Goal: Task Accomplishment & Management: Manage account settings

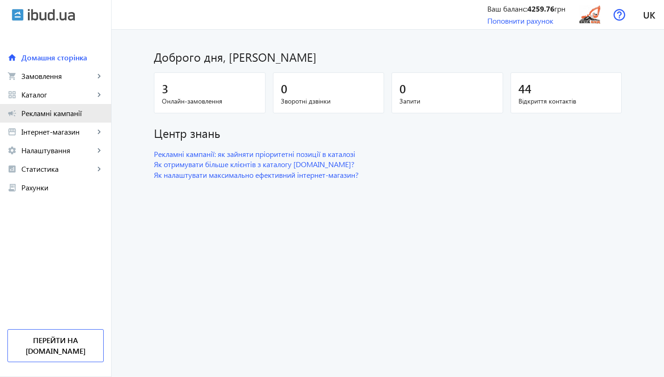
click at [41, 119] on link "campaign Рекламні кампанії" at bounding box center [55, 113] width 111 height 19
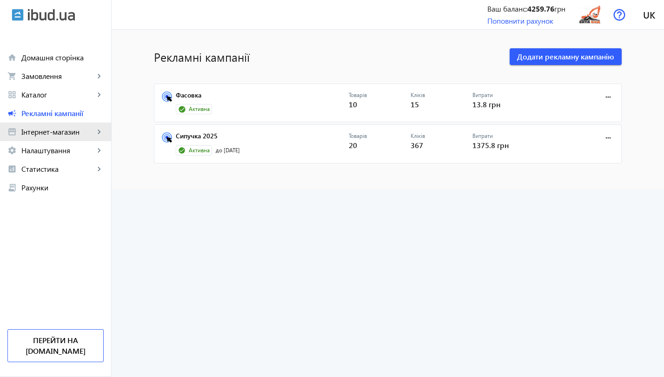
click at [44, 137] on link "storefront Інтернет-магазин keyboard_arrow_right" at bounding box center [55, 132] width 111 height 19
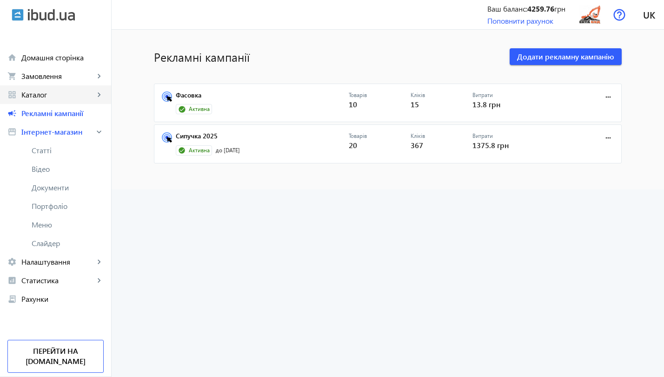
click at [55, 98] on span "Каталог" at bounding box center [57, 94] width 73 height 9
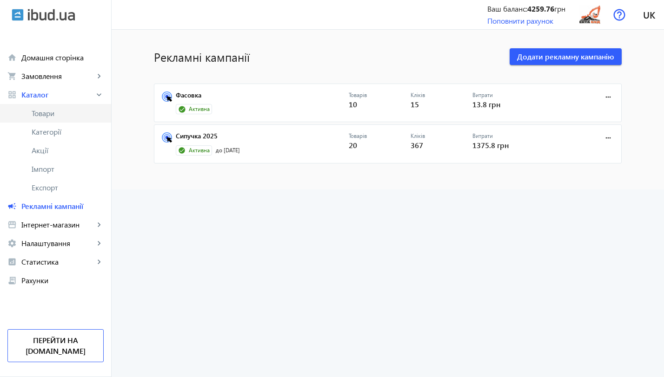
click at [51, 116] on span "Товари" at bounding box center [68, 113] width 72 height 9
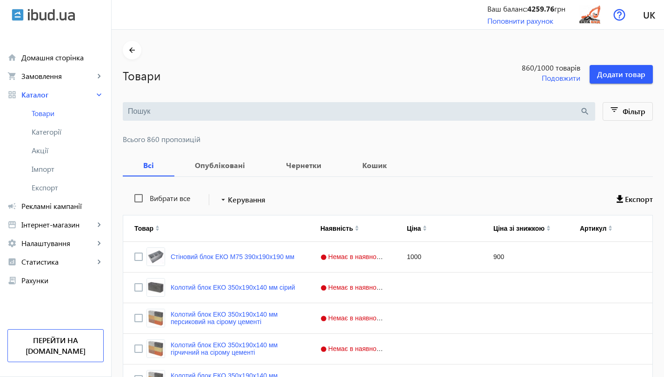
click at [253, 112] on input "search" at bounding box center [354, 111] width 452 height 10
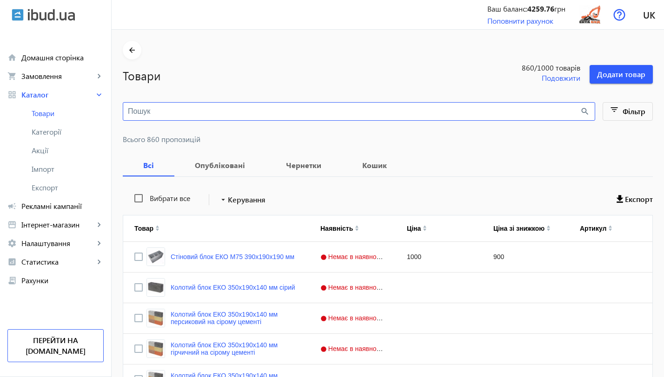
paste input "Сборный железобетонный гараж"
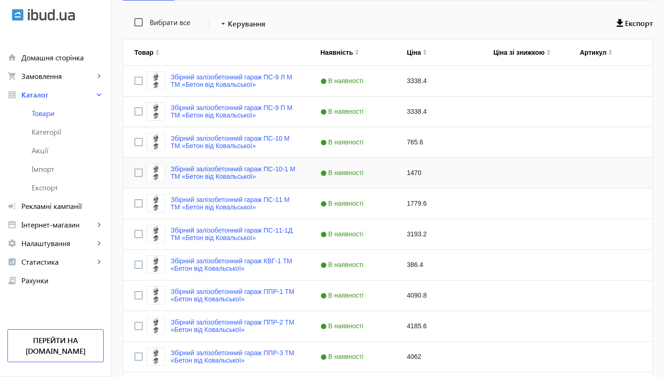
scroll to position [172, 0]
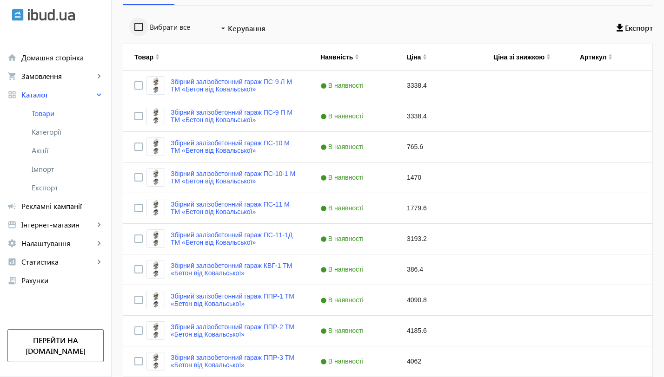
type input "Сборный железобетонный гараж"
click at [134, 31] on input "Вибрати все" at bounding box center [138, 27] width 19 height 19
checkbox input "true"
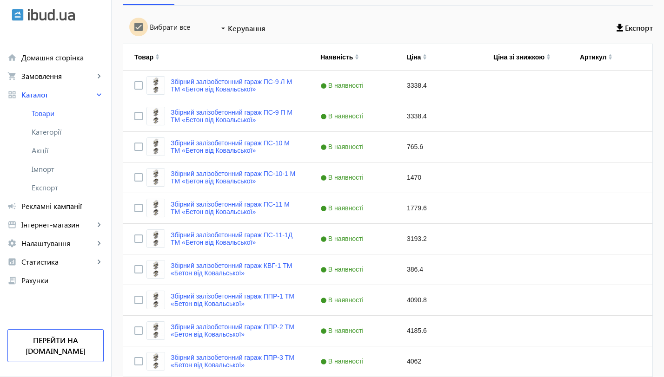
checkbox input "true"
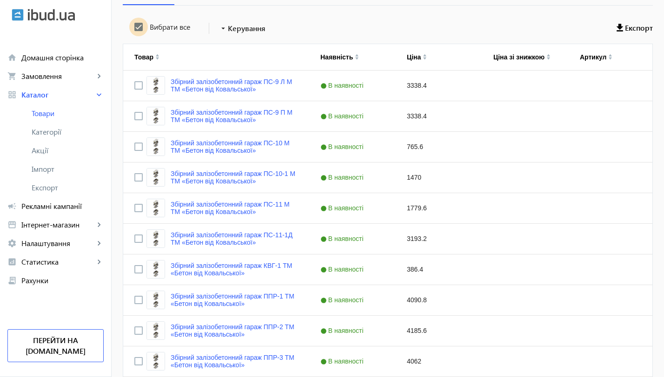
checkbox input "true"
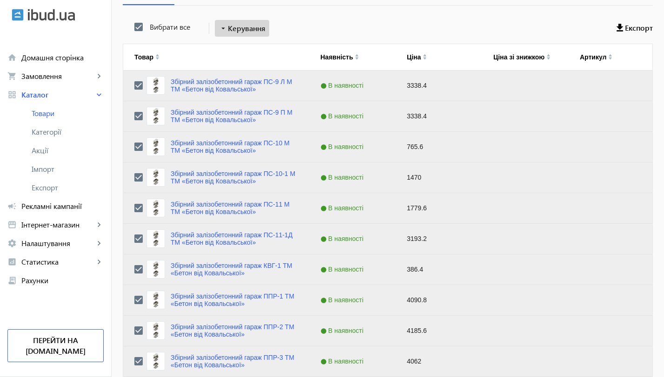
click at [219, 31] on mat-icon "arrow_drop_down" at bounding box center [223, 28] width 9 height 9
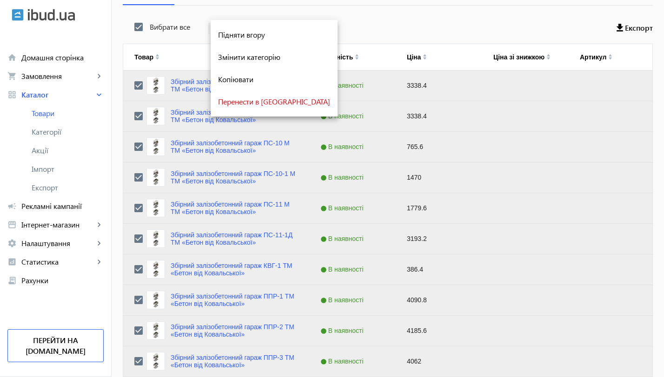
click at [358, 30] on div at bounding box center [332, 188] width 664 height 377
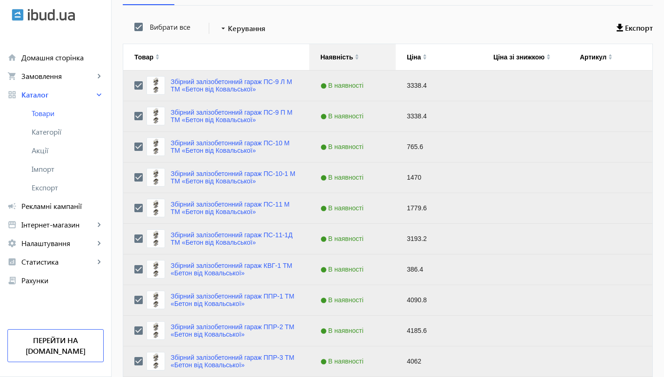
click at [344, 58] on div "Наявність" at bounding box center [336, 56] width 33 height 7
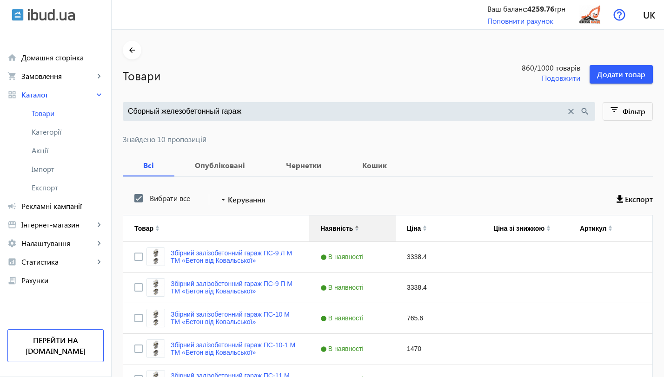
click at [370, 231] on div "Наявність" at bounding box center [352, 229] width 64 height 26
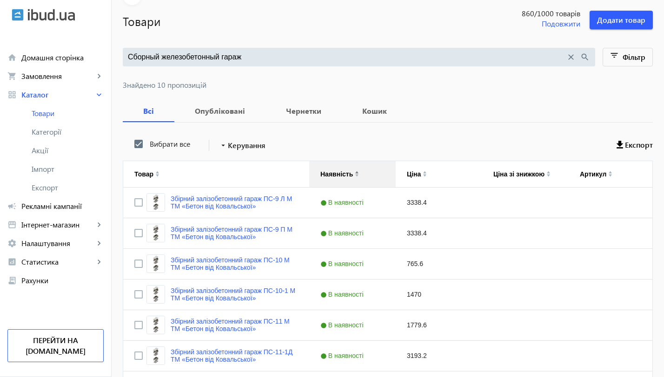
scroll to position [56, 0]
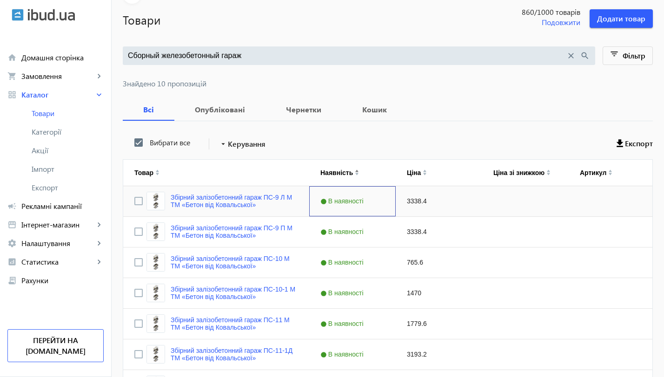
click at [348, 202] on span "В наявності" at bounding box center [343, 201] width 46 height 7
click at [383, 204] on span "Press SPACE to select this row." at bounding box center [387, 201] width 8 height 8
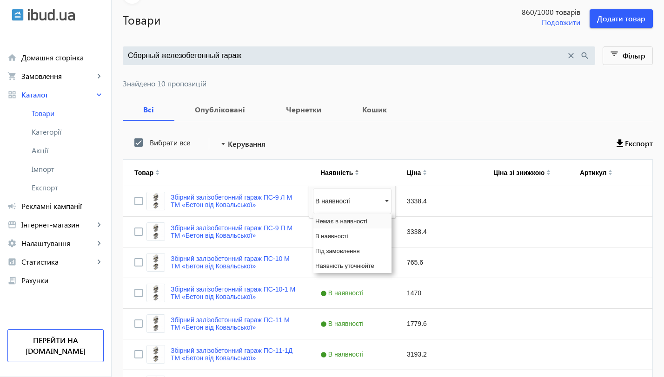
click at [347, 220] on span "Немає в наявності" at bounding box center [341, 221] width 52 height 7
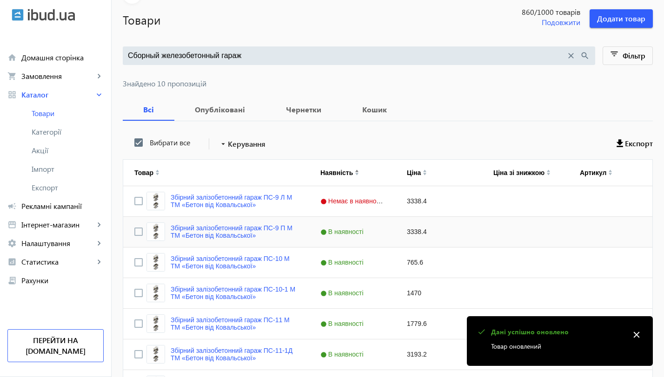
click at [357, 232] on span "В наявності" at bounding box center [343, 231] width 46 height 7
click at [383, 232] on span "Press SPACE to select this row." at bounding box center [387, 232] width 8 height 8
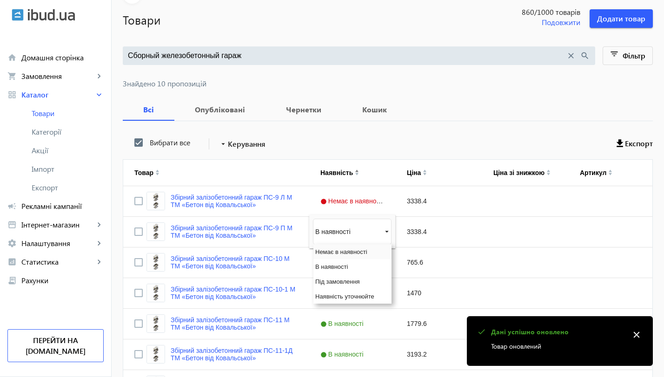
click at [334, 257] on div "Немає в наявності" at bounding box center [352, 252] width 78 height 15
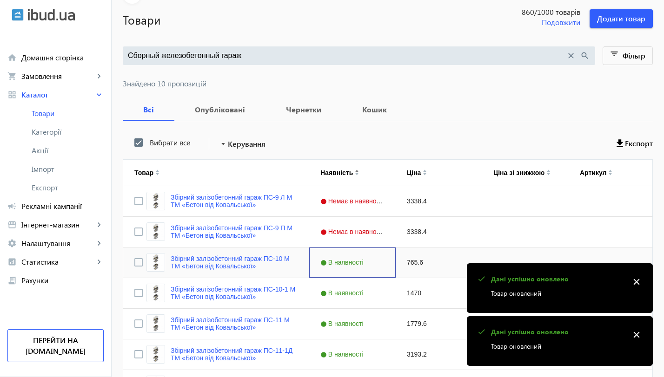
click at [349, 262] on span "В наявності" at bounding box center [343, 262] width 46 height 7
click at [383, 263] on span "Press SPACE to select this row." at bounding box center [387, 262] width 8 height 8
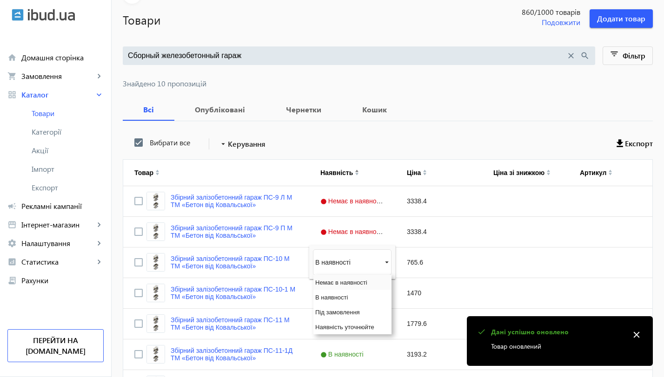
click at [349, 281] on span "Немає в наявності" at bounding box center [341, 282] width 52 height 7
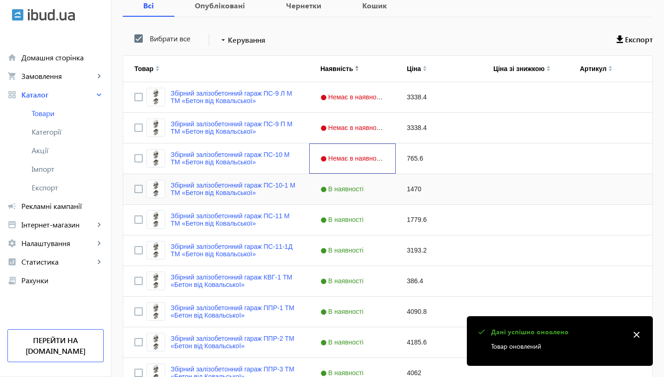
scroll to position [167, 0]
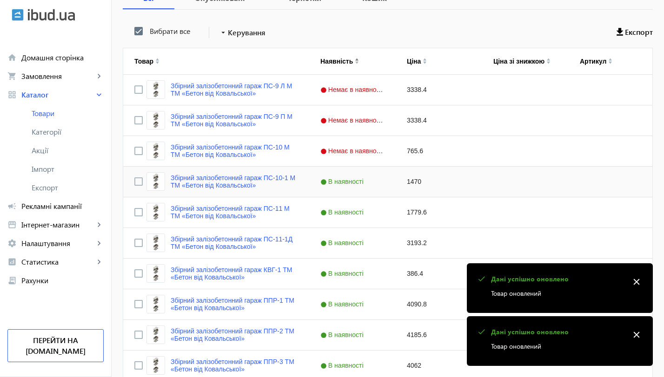
click at [360, 179] on span "В наявності" at bounding box center [343, 181] width 46 height 7
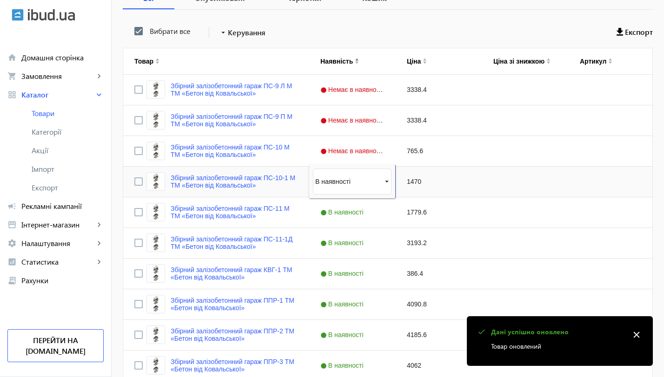
click at [383, 179] on span "Press SPACE to select this row." at bounding box center [387, 182] width 8 height 8
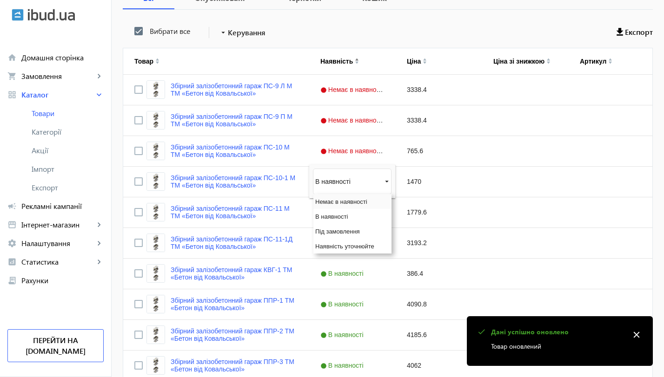
click at [356, 205] on div "Немає в наявності" at bounding box center [352, 201] width 78 height 15
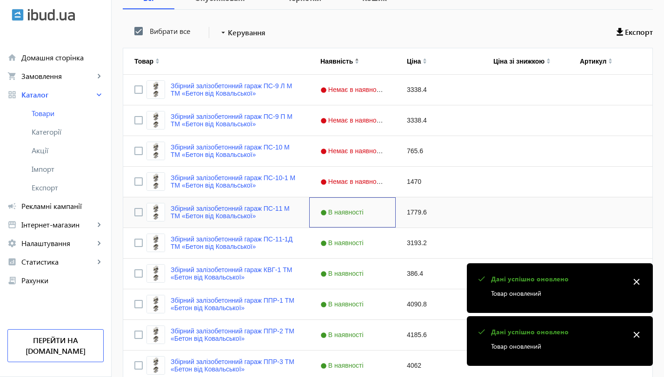
click at [357, 209] on span "В наявності" at bounding box center [343, 212] width 46 height 7
click at [383, 210] on span "Press SPACE to select this row." at bounding box center [387, 212] width 8 height 8
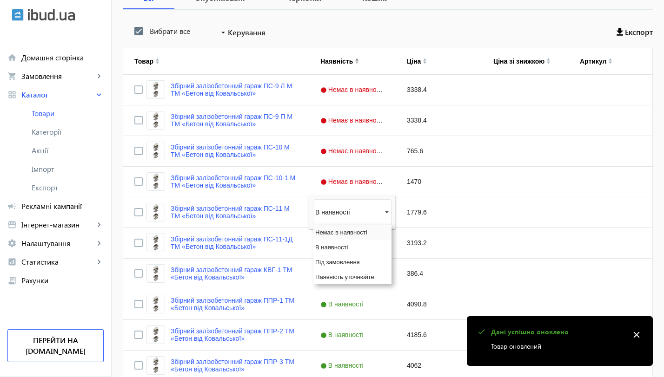
click at [350, 232] on span "Немає в наявності" at bounding box center [341, 232] width 52 height 7
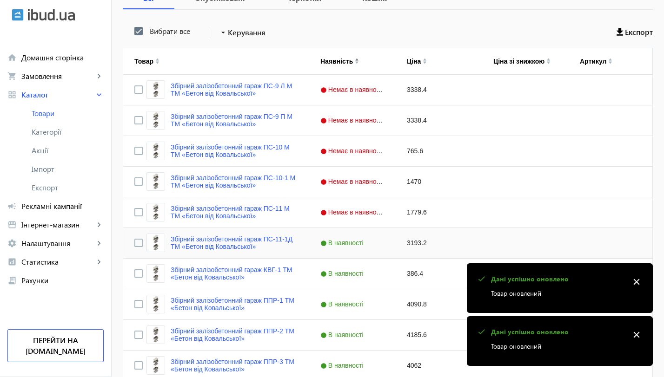
click at [350, 250] on div "В наявності" at bounding box center [352, 243] width 86 height 30
click at [383, 243] on span "Press SPACE to select this row." at bounding box center [387, 243] width 8 height 8
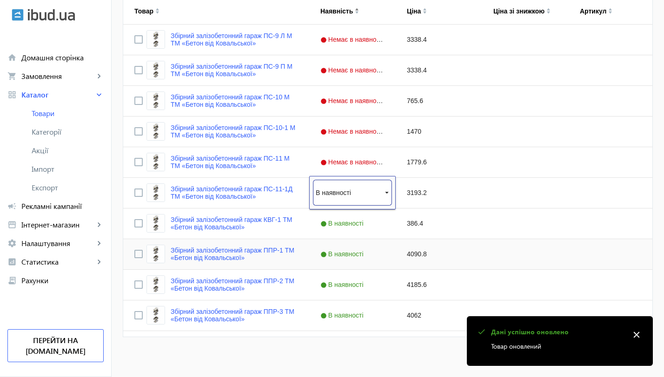
scroll to position [219, 0]
click at [378, 182] on div "В наявності" at bounding box center [352, 191] width 78 height 25
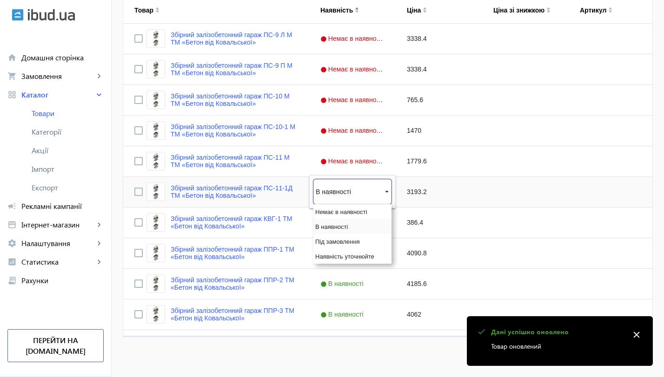
click at [378, 182] on div "В наявності" at bounding box center [352, 191] width 78 height 25
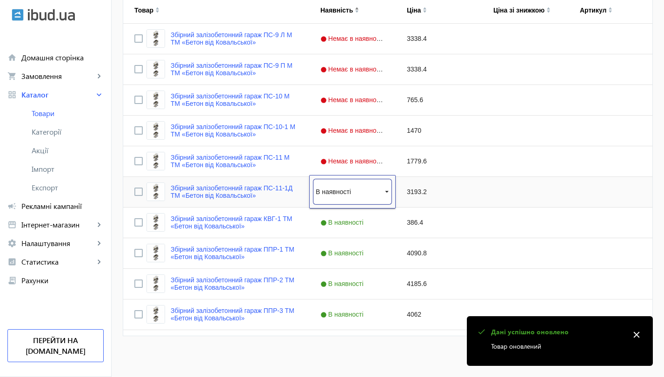
click at [369, 188] on div "В наявності" at bounding box center [352, 191] width 78 height 25
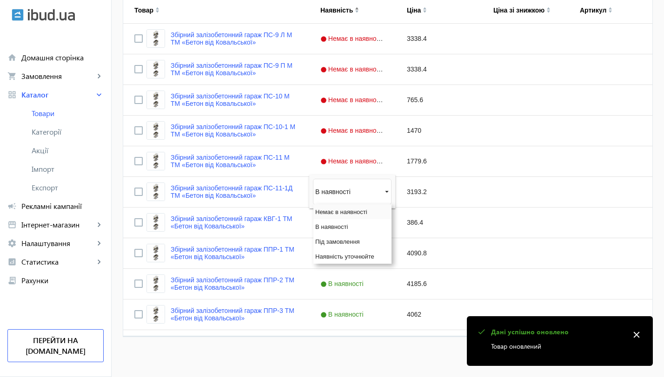
click at [349, 212] on span "Немає в наявності" at bounding box center [341, 212] width 52 height 7
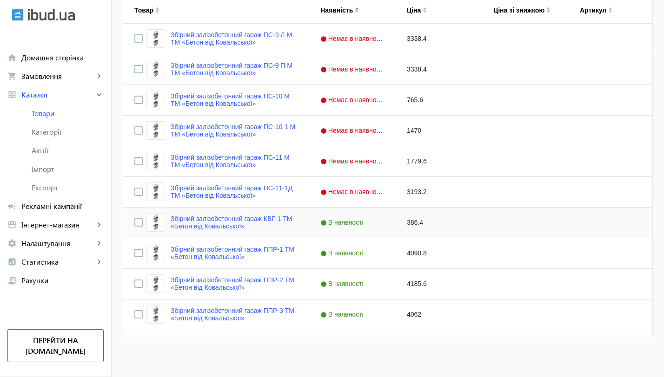
click at [335, 229] on div "В наявності" at bounding box center [352, 223] width 86 height 30
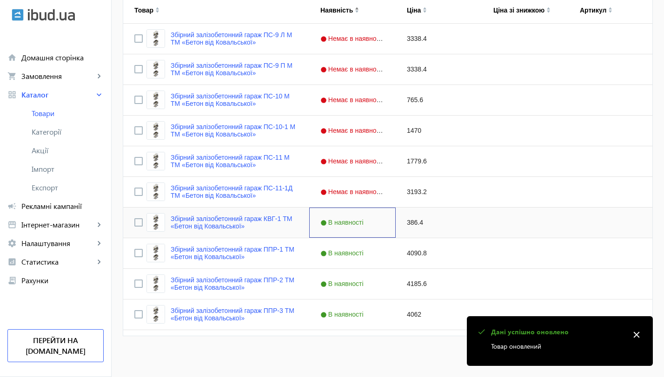
click at [335, 229] on div "В наявності" at bounding box center [352, 223] width 86 height 30
click at [383, 226] on span "Press SPACE to select this row." at bounding box center [387, 223] width 8 height 8
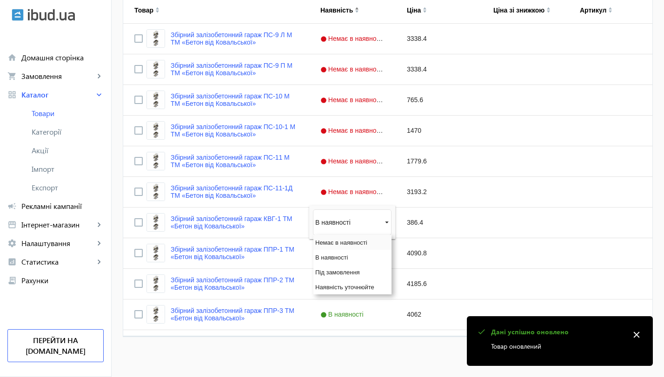
click at [343, 245] on span "Немає в наявності" at bounding box center [341, 242] width 52 height 7
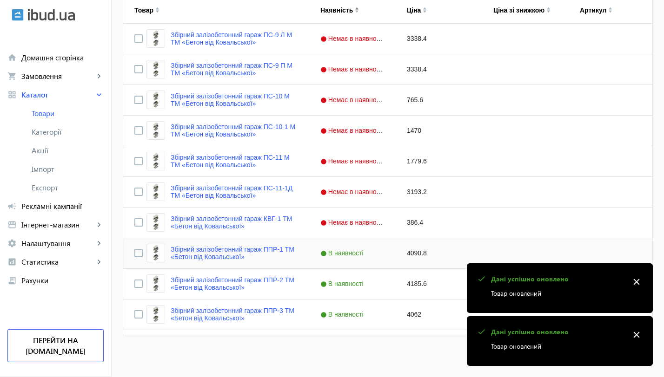
click at [356, 258] on div "В наявності" at bounding box center [352, 253] width 86 height 30
click at [383, 253] on span "Press SPACE to select this row." at bounding box center [387, 253] width 8 height 8
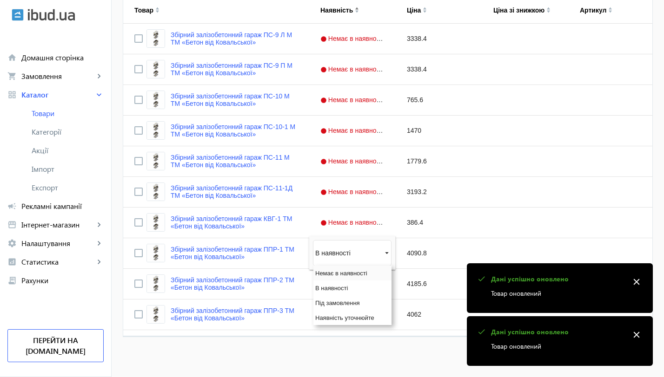
click at [346, 271] on span "Немає в наявності" at bounding box center [341, 273] width 52 height 7
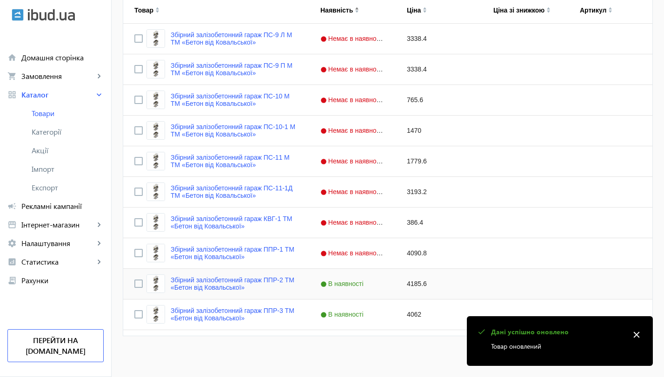
click at [349, 291] on div "В наявності" at bounding box center [352, 284] width 86 height 30
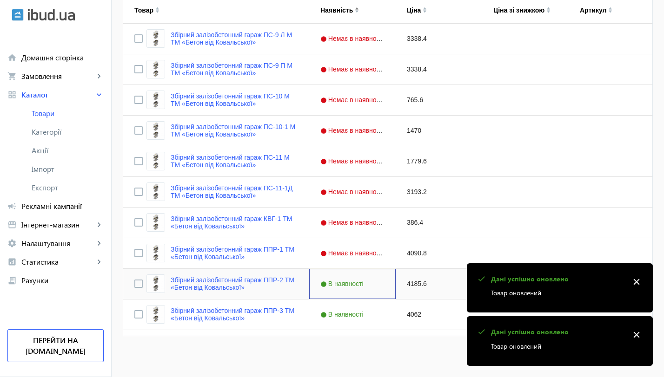
click at [349, 291] on div "В наявності" at bounding box center [352, 284] width 86 height 30
click at [383, 282] on span "Press SPACE to select this row." at bounding box center [387, 284] width 8 height 8
click at [359, 287] on span "Немає в наявності" at bounding box center [341, 284] width 52 height 7
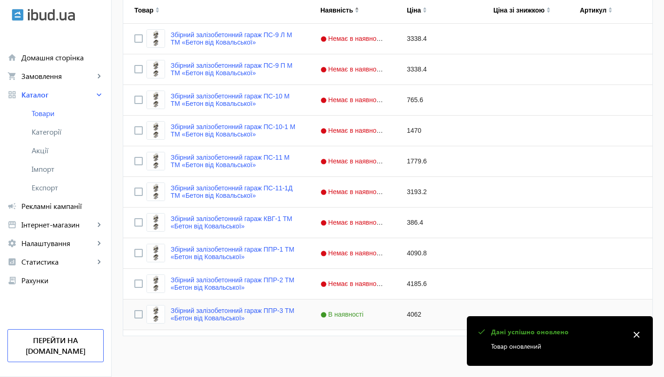
click at [345, 315] on span "В наявності" at bounding box center [343, 314] width 46 height 7
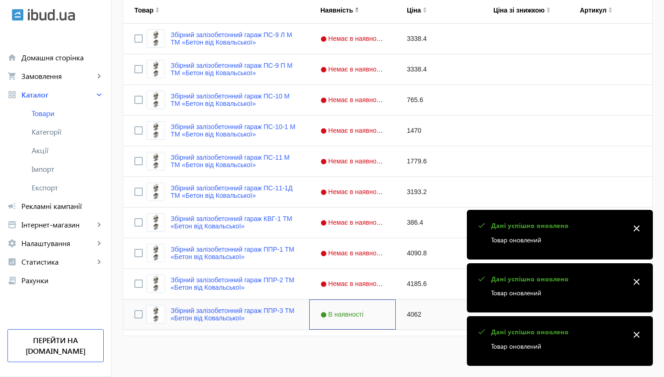
click at [345, 315] on span "В наявності" at bounding box center [343, 314] width 46 height 7
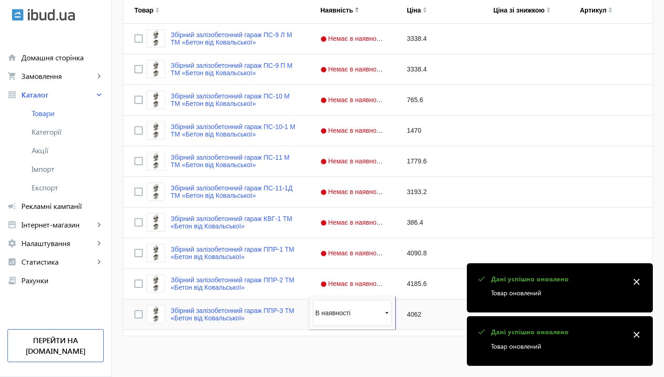
click at [383, 316] on span "Press SPACE to select this row." at bounding box center [387, 313] width 8 height 8
click at [346, 287] on span "Немає в наявності" at bounding box center [341, 284] width 52 height 7
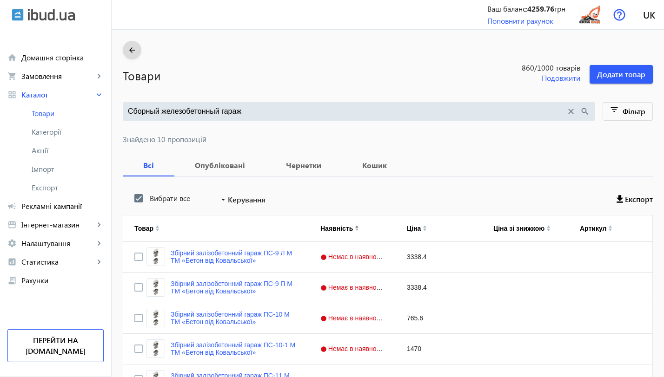
click at [130, 48] on mat-icon "arrow_back" at bounding box center [132, 51] width 12 height 12
